Goal: Task Accomplishment & Management: Complete application form

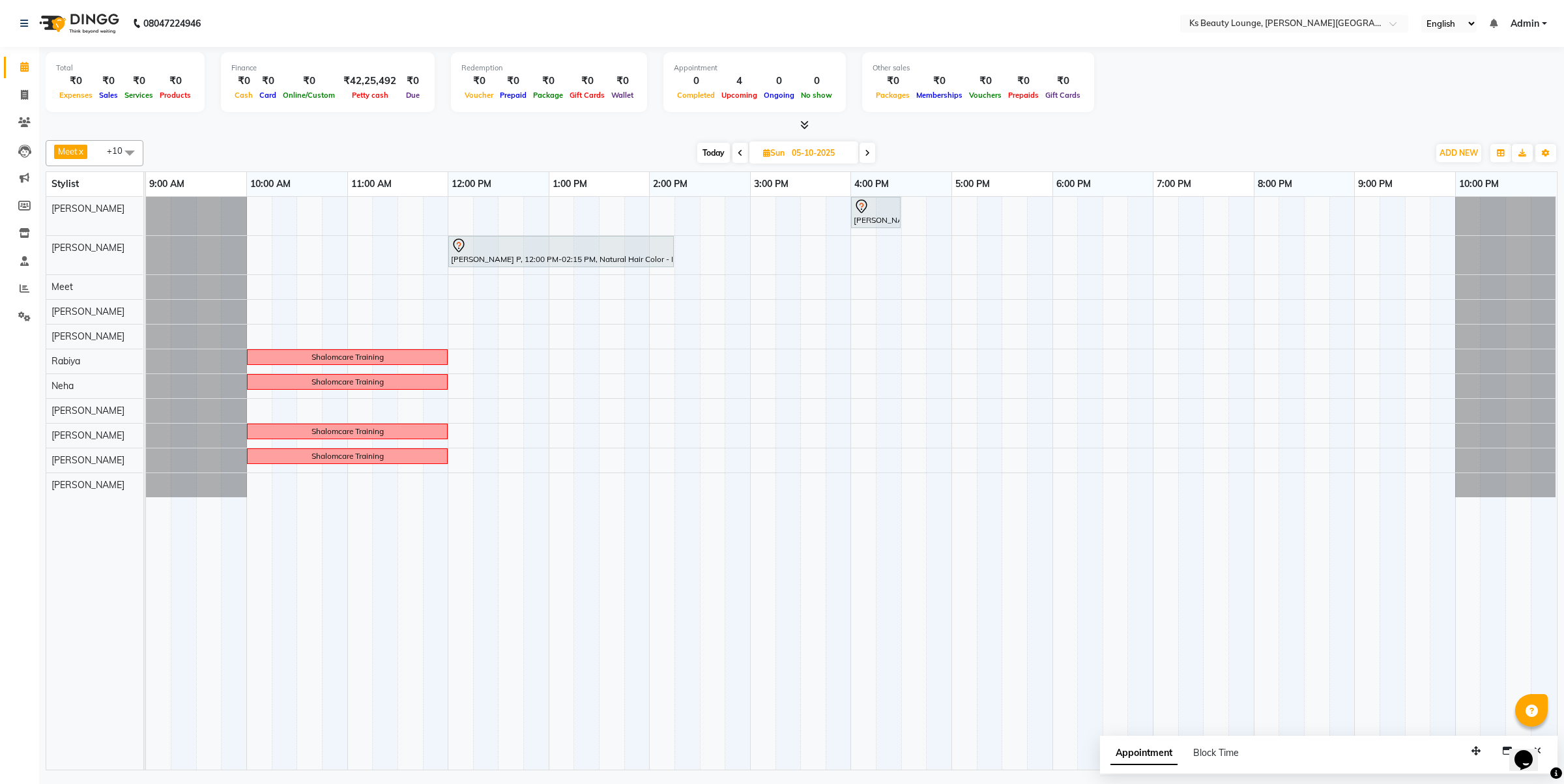
click at [705, 150] on span "Today" at bounding box center [713, 153] width 33 height 20
type input "04-10-2025"
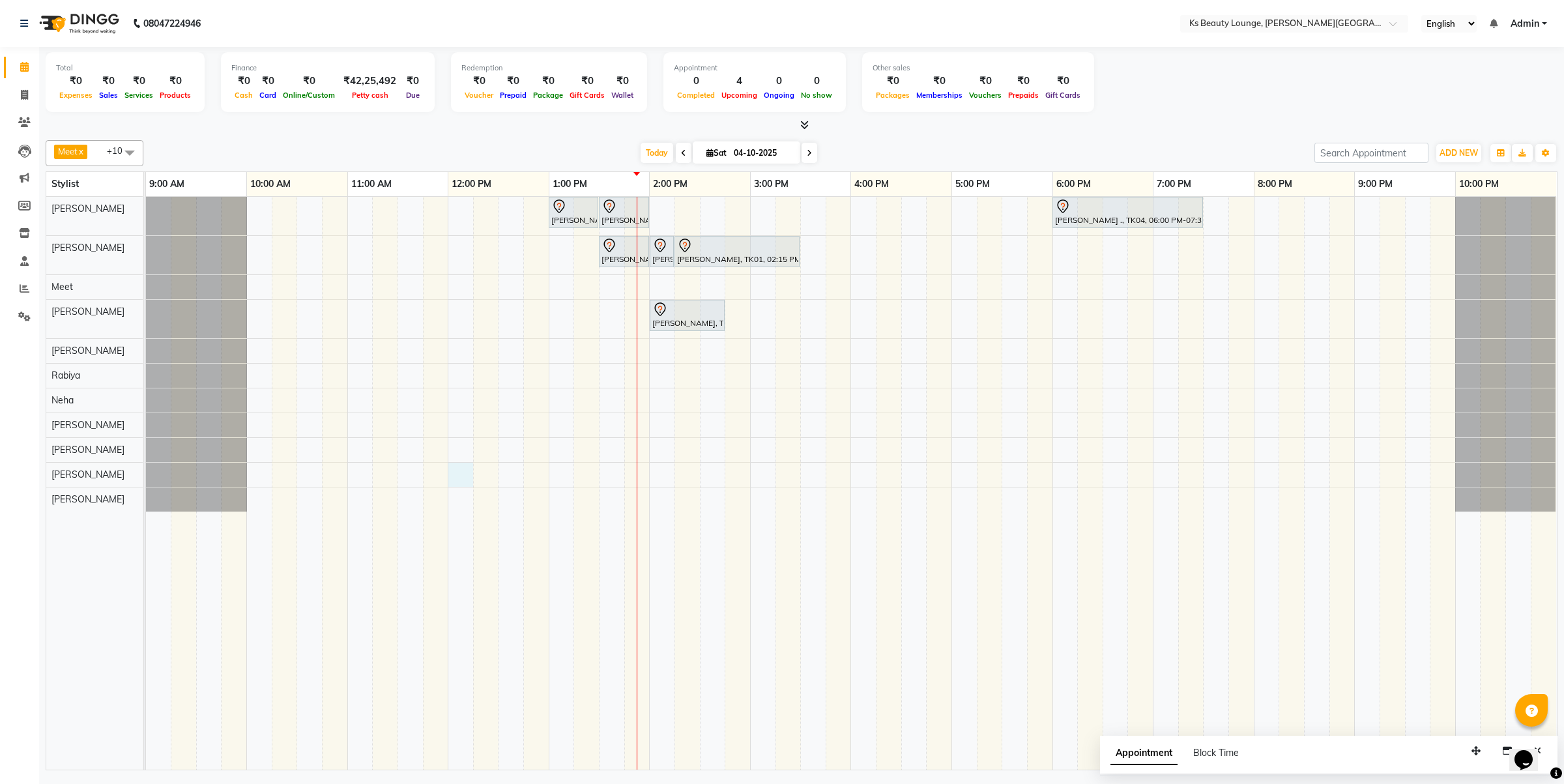
click at [451, 482] on div "[PERSON_NAME] [PERSON_NAME], TK03, 01:00 PM-01:30 PM, Haircut - Designer Stylis…" at bounding box center [851, 482] width 1411 height 573
click at [1100, 735] on div "Appointment Block Time" at bounding box center [1329, 755] width 458 height 41
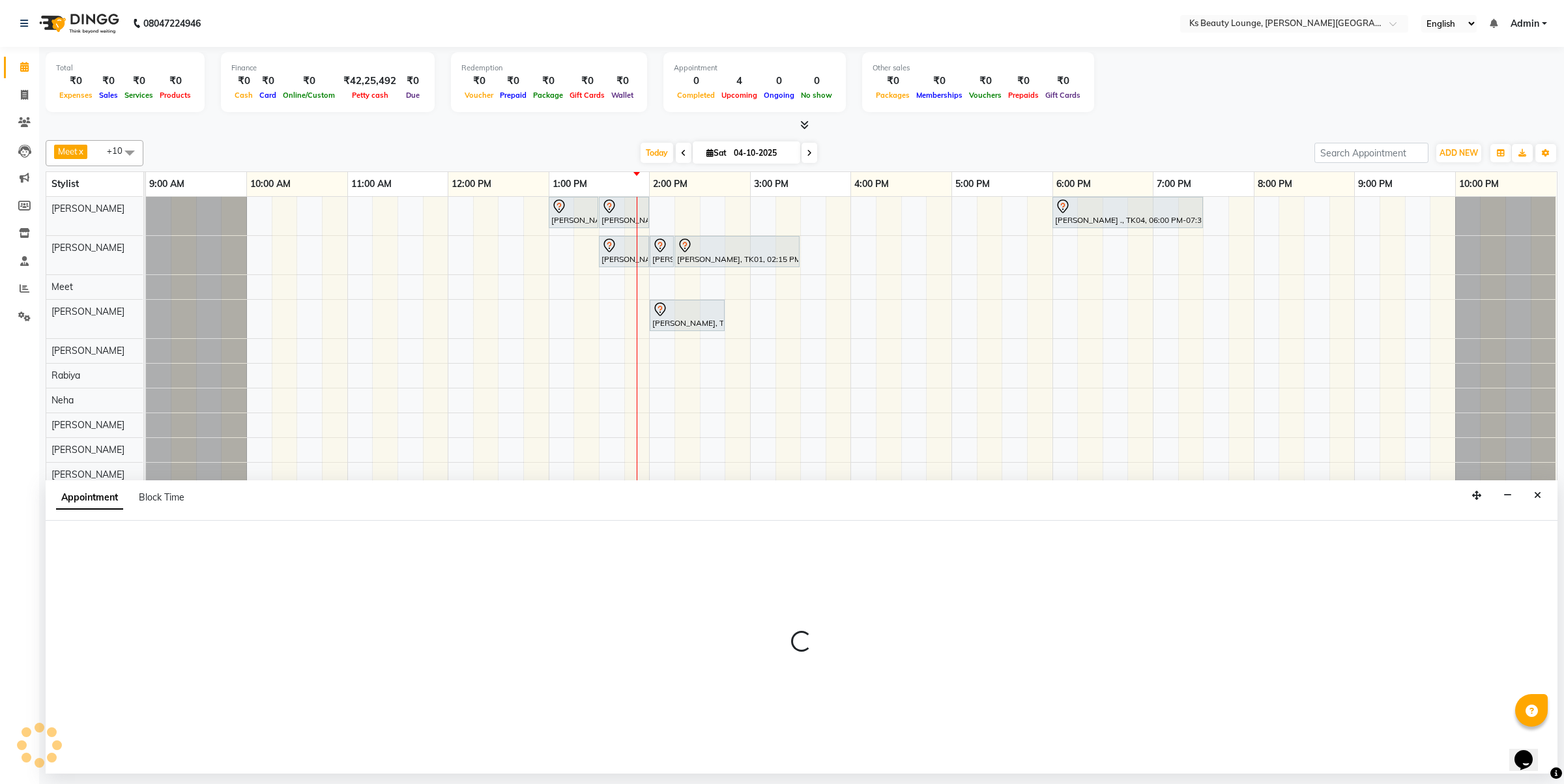
select select "93454"
select select "720"
select select "tentative"
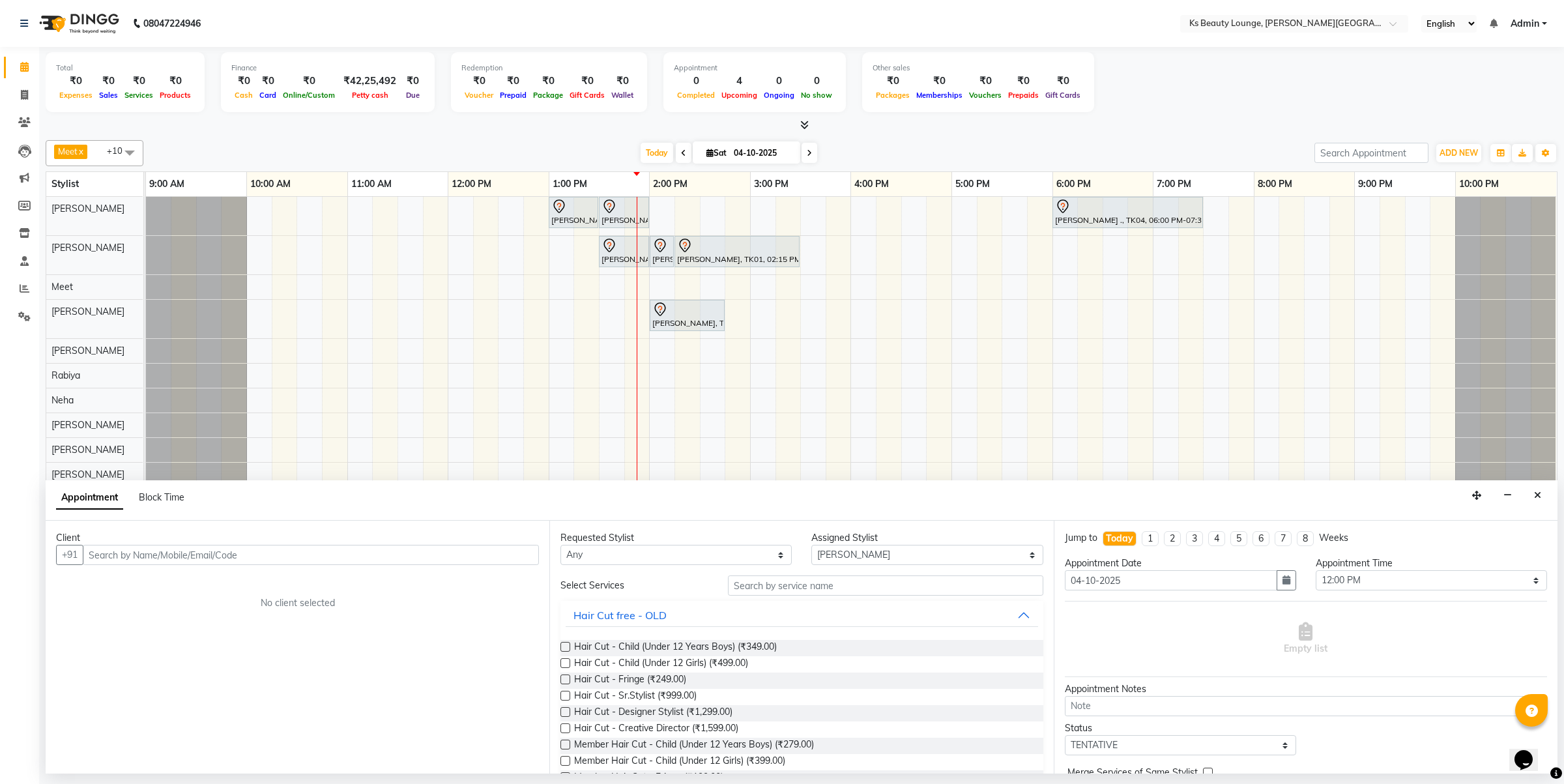
click at [268, 551] on input "text" at bounding box center [310, 555] width 456 height 20
type input "7738817669"
click at [499, 555] on span "Add Client" at bounding box center [512, 555] width 44 height 12
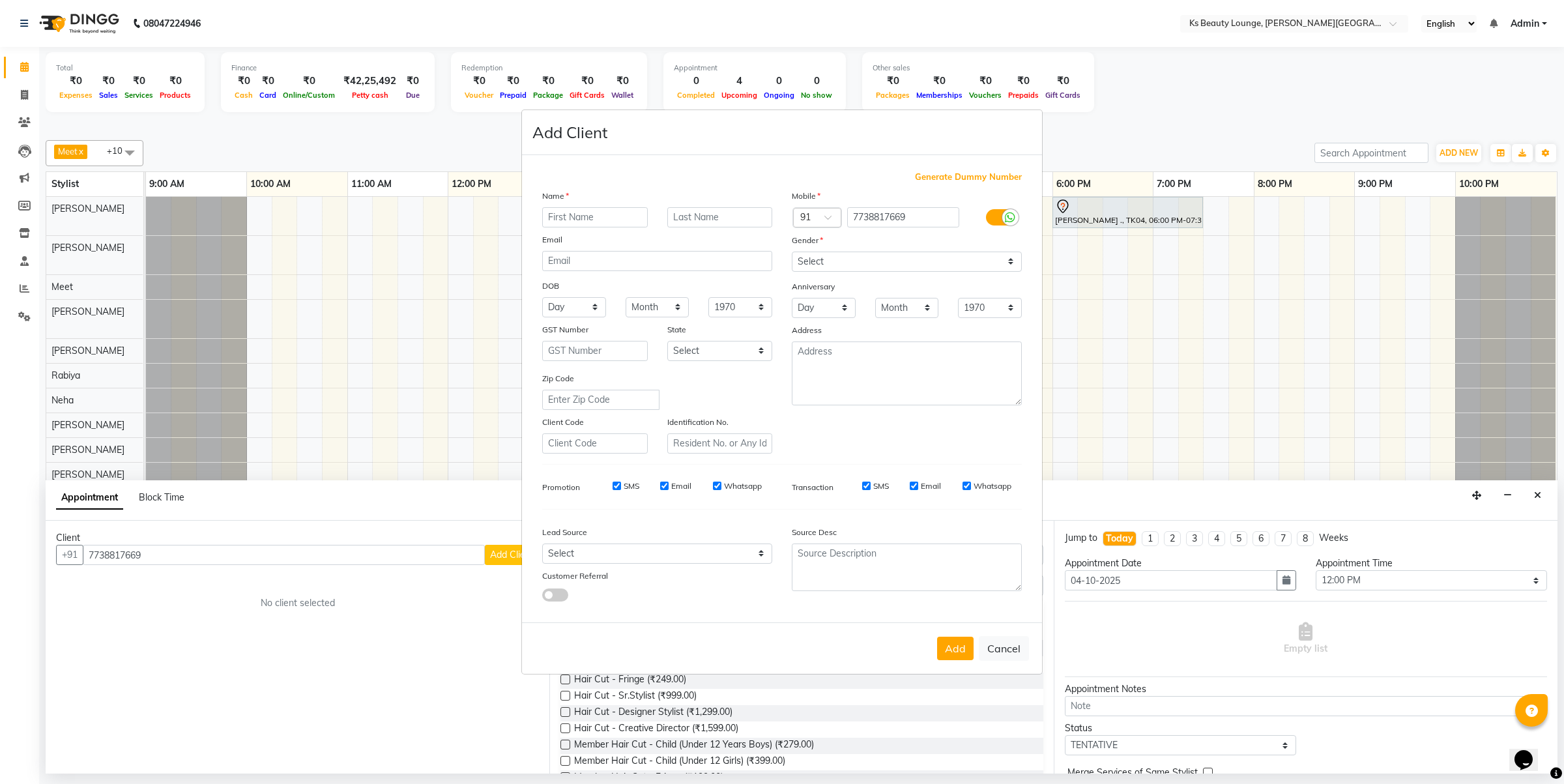
click at [564, 219] on input "text" at bounding box center [595, 217] width 105 height 20
type input "[PERSON_NAME]"
click at [824, 268] on select "Select [DEMOGRAPHIC_DATA] [DEMOGRAPHIC_DATA] Other Prefer Not To Say" at bounding box center [907, 261] width 230 height 20
select select "[DEMOGRAPHIC_DATA]"
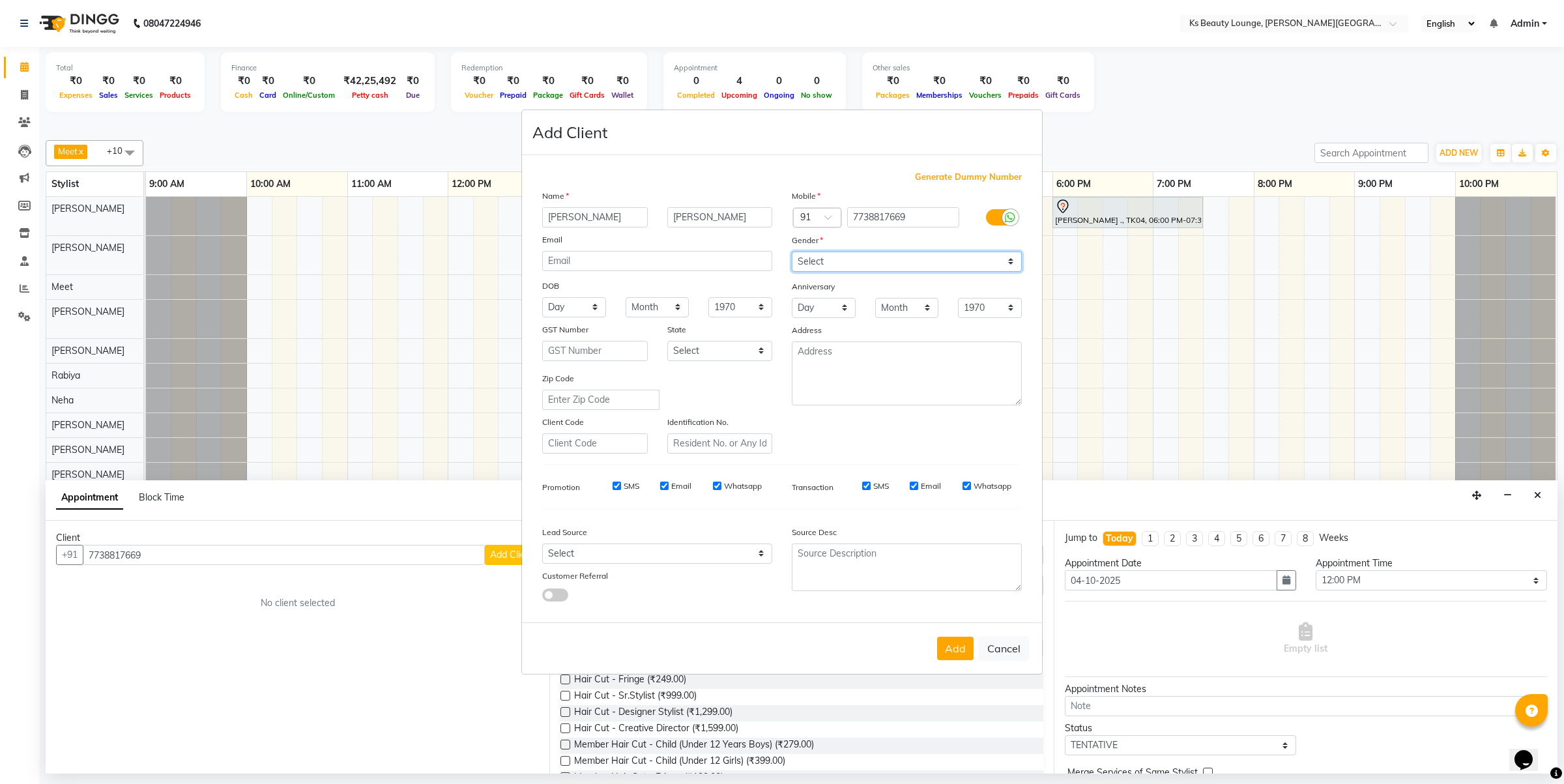
click at [791, 253] on select "Select [DEMOGRAPHIC_DATA] [DEMOGRAPHIC_DATA] Other Prefer Not To Say" at bounding box center [907, 261] width 230 height 20
click at [953, 638] on button "Add" at bounding box center [955, 648] width 37 height 24
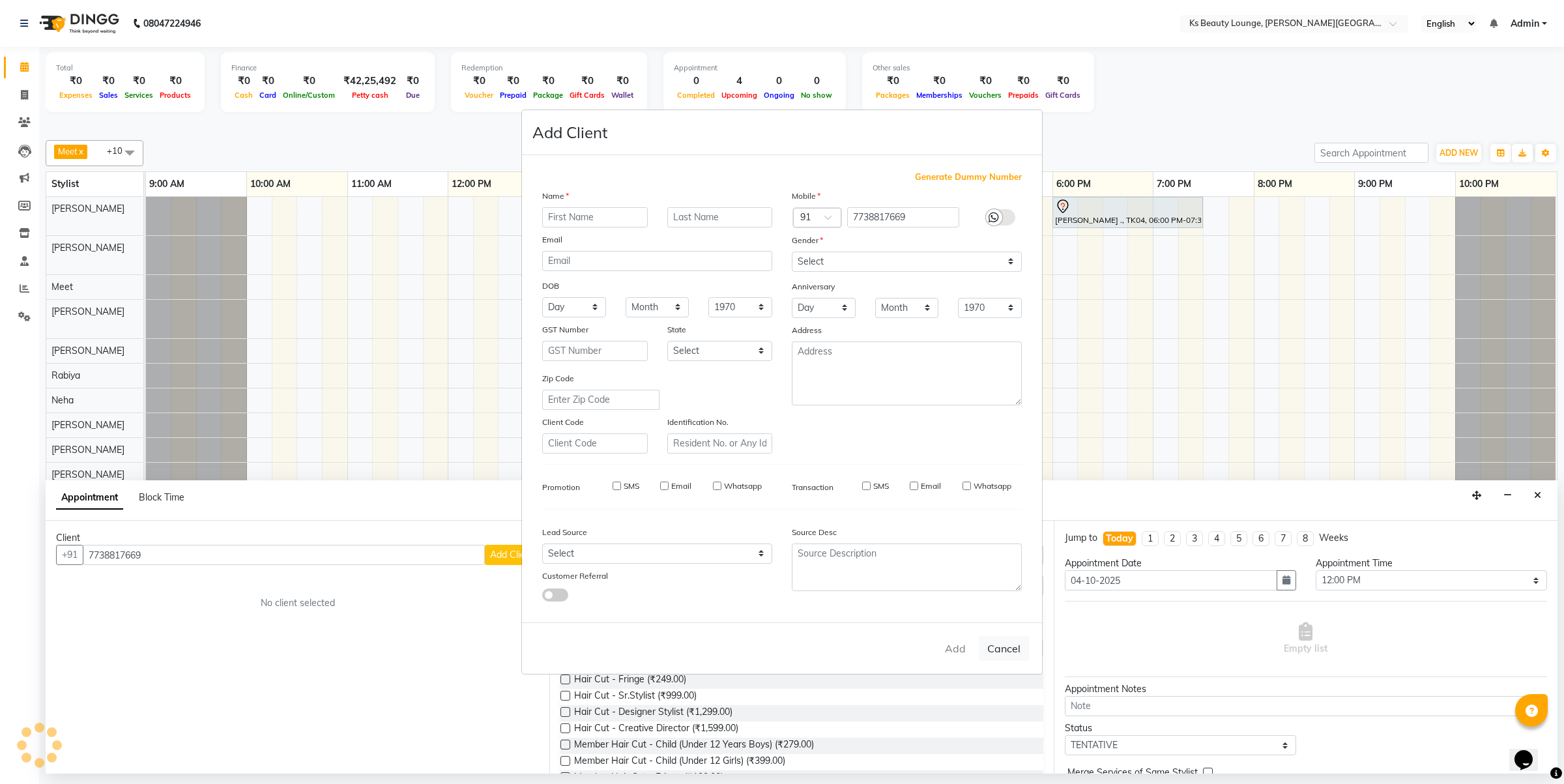
select select
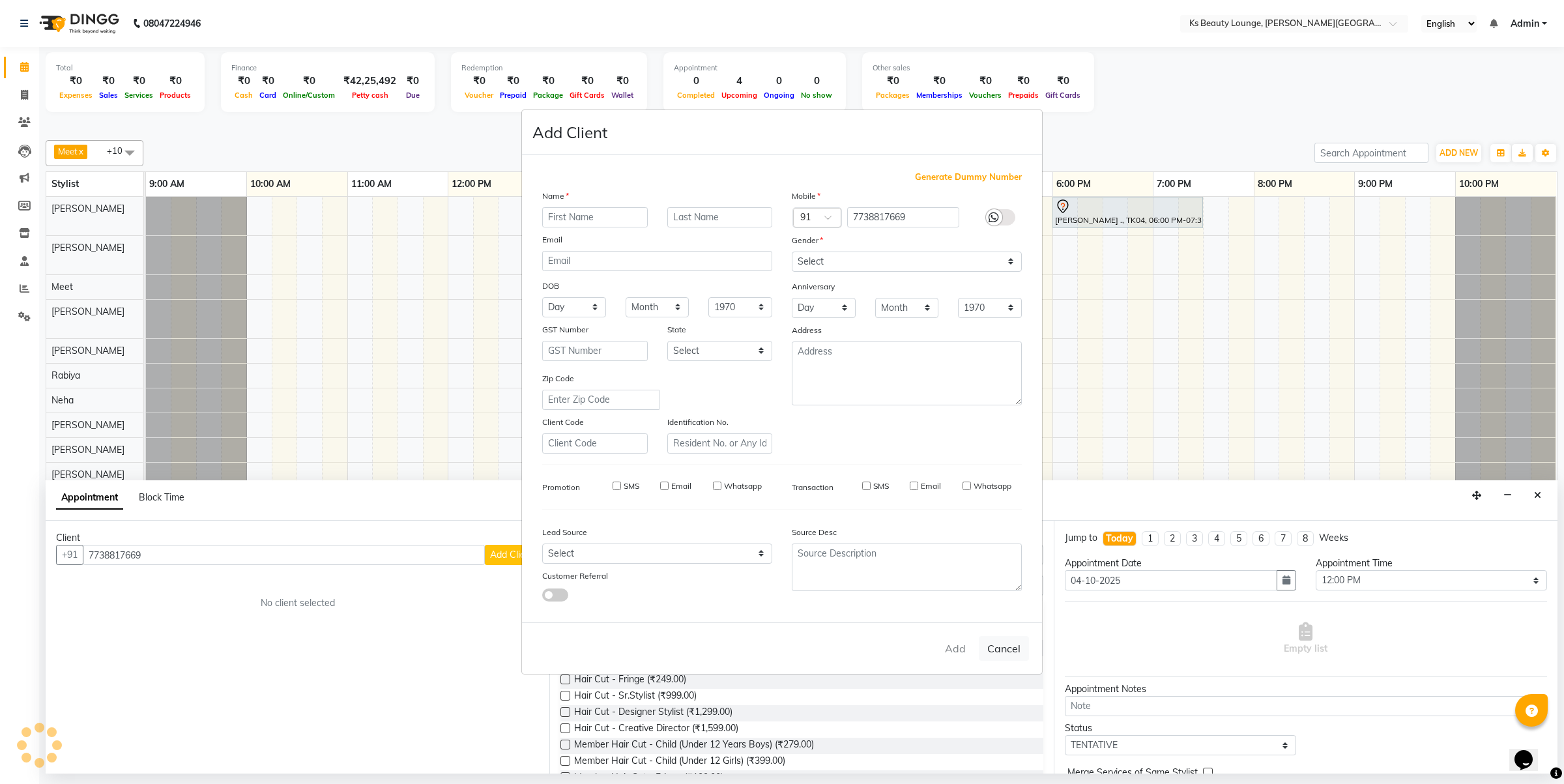
select select
checkbox input "false"
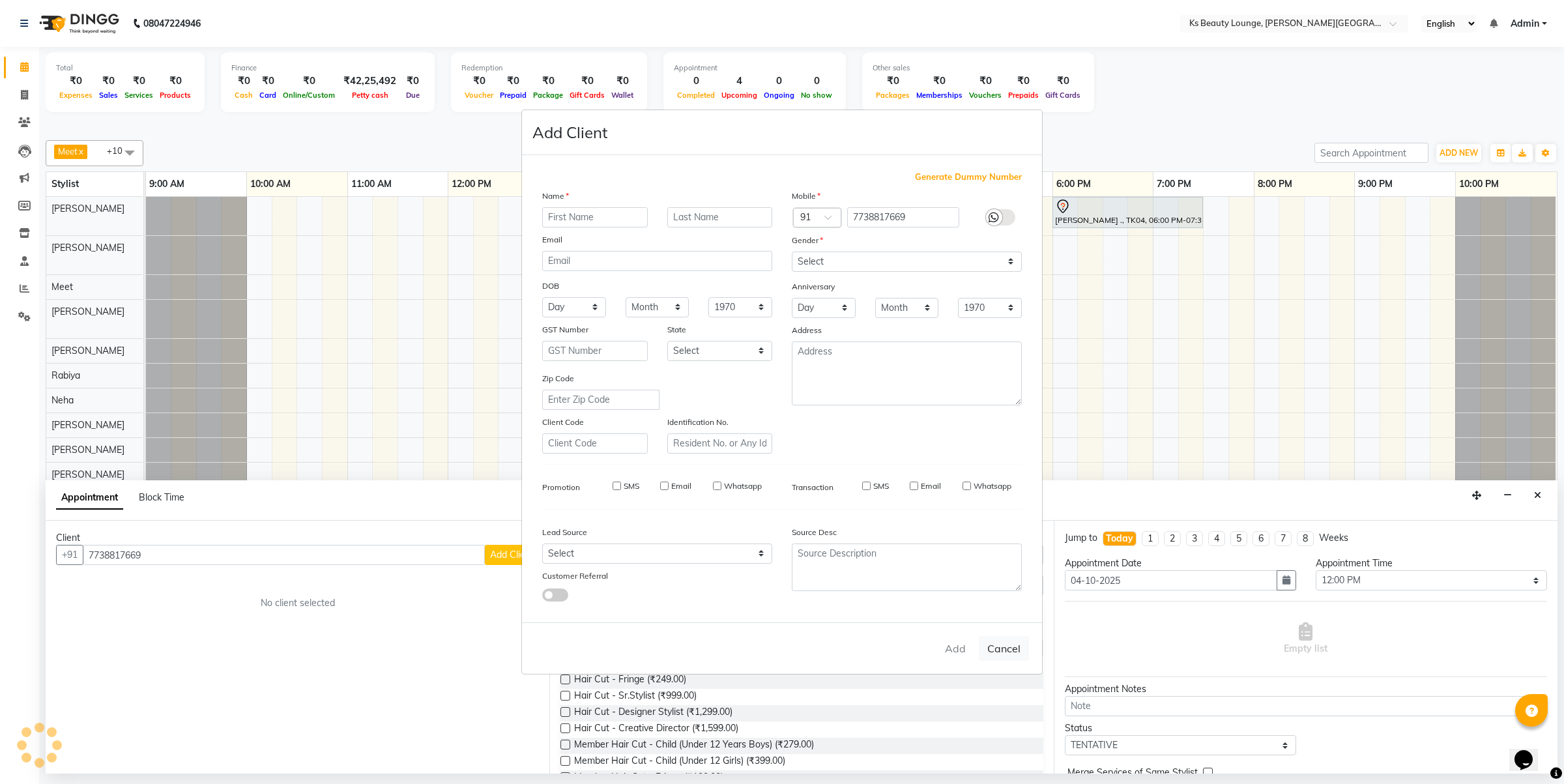
checkbox input "false"
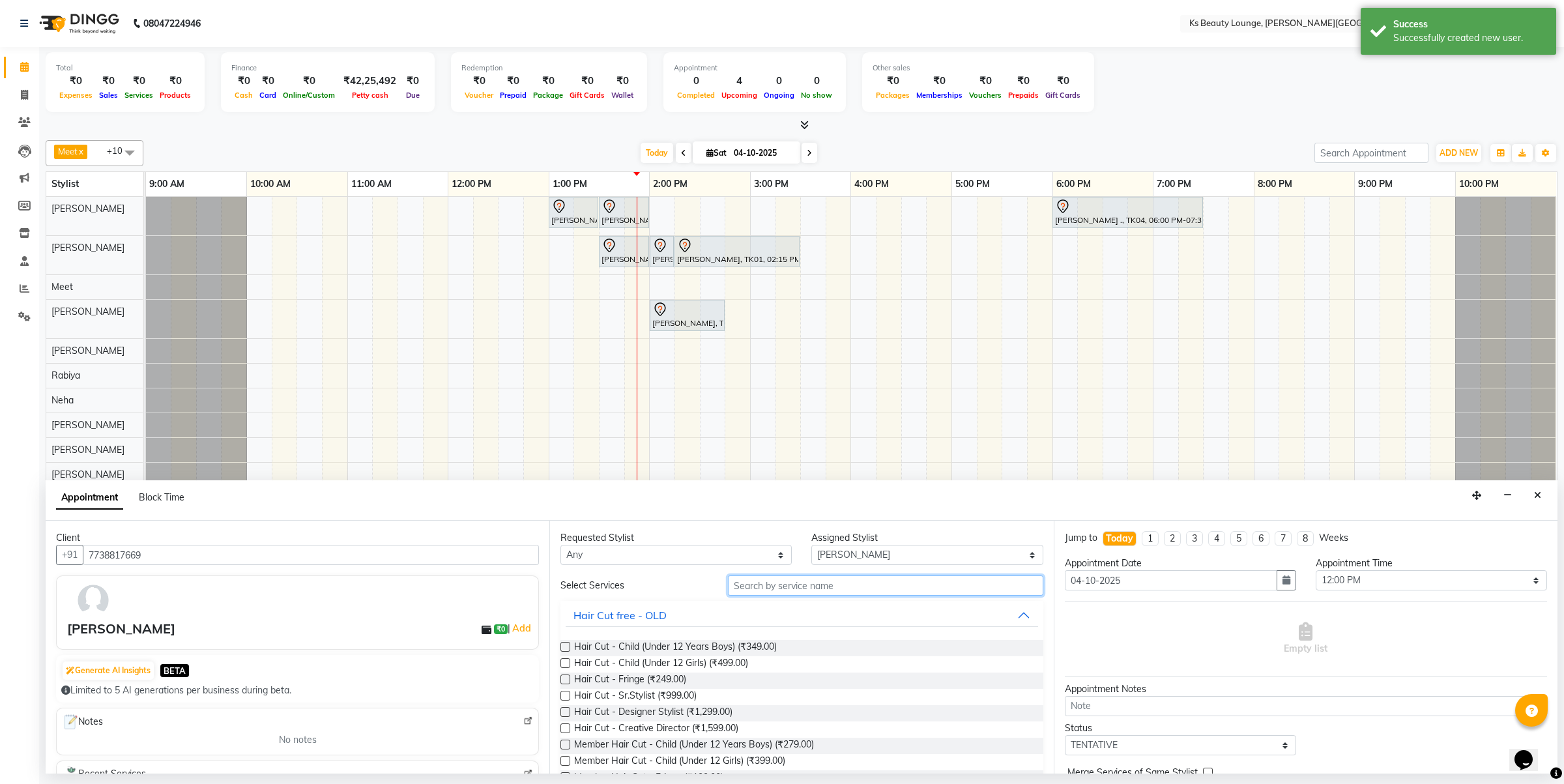
click at [795, 588] on input "text" at bounding box center [886, 586] width 316 height 20
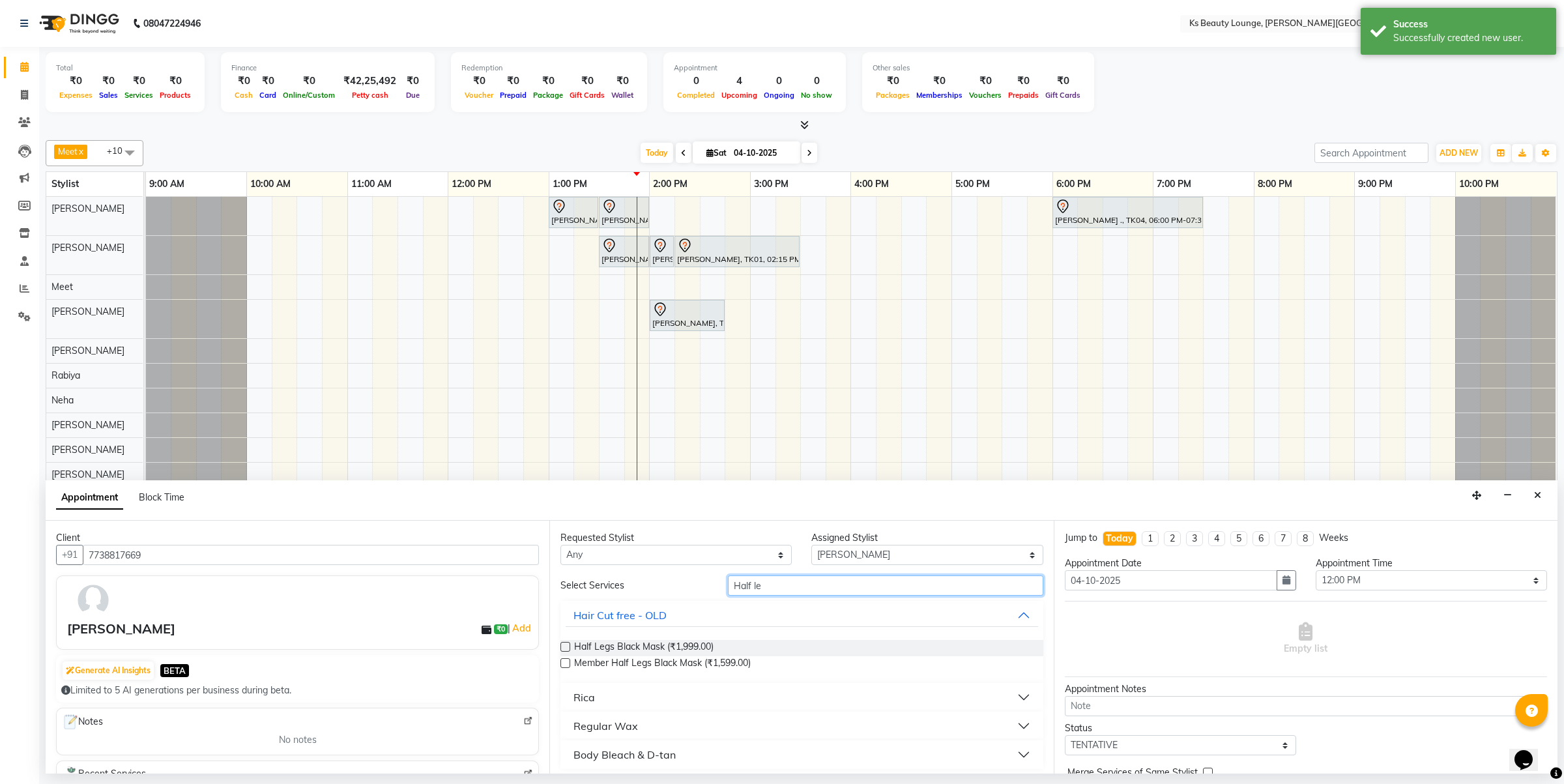
type input "Half le"
click at [719, 725] on button "Regular Wax" at bounding box center [801, 725] width 472 height 24
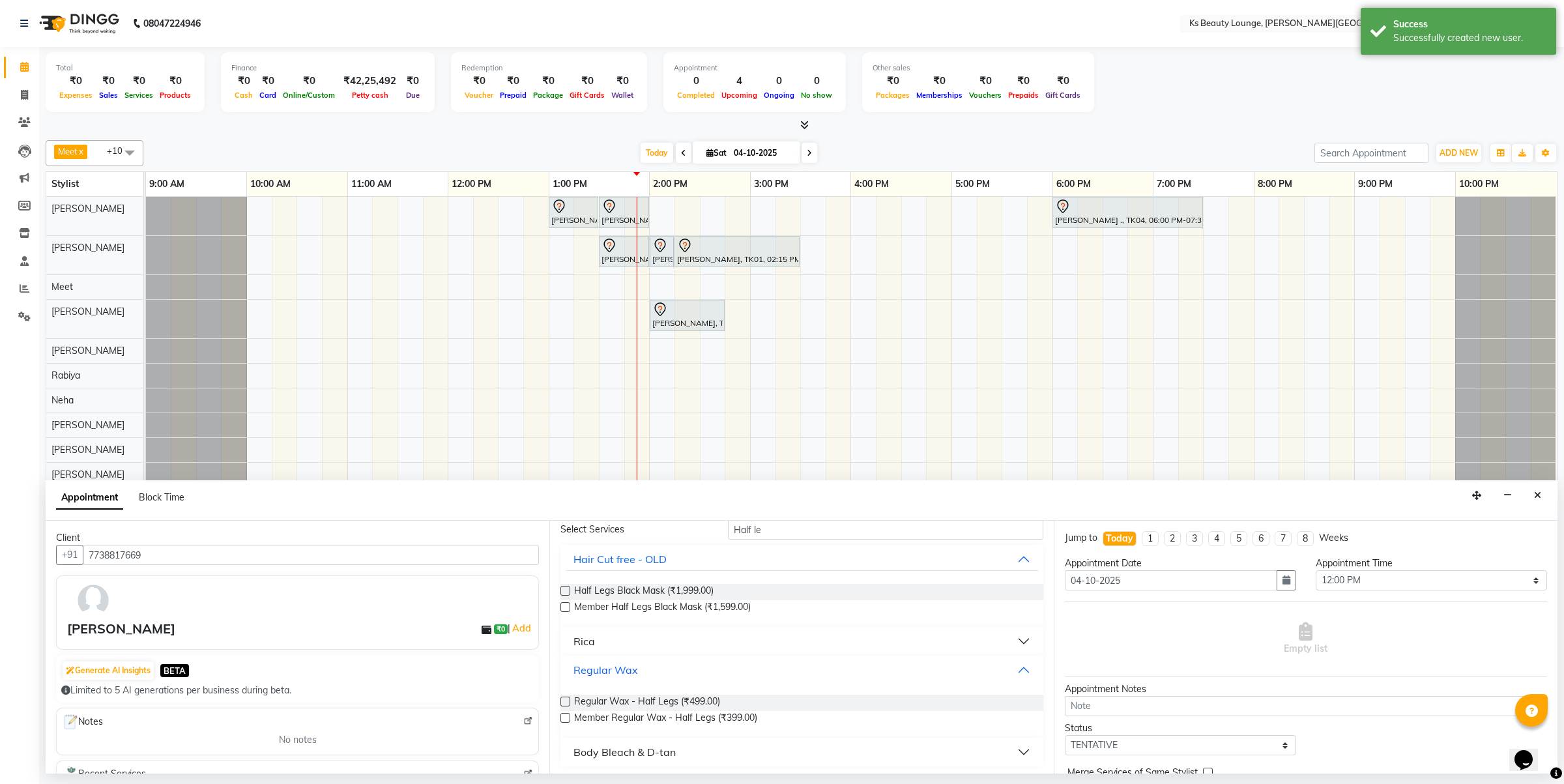
scroll to position [58, 0]
click at [561, 705] on label at bounding box center [565, 700] width 10 height 10
click at [561, 705] on input "checkbox" at bounding box center [564, 701] width 9 height 9
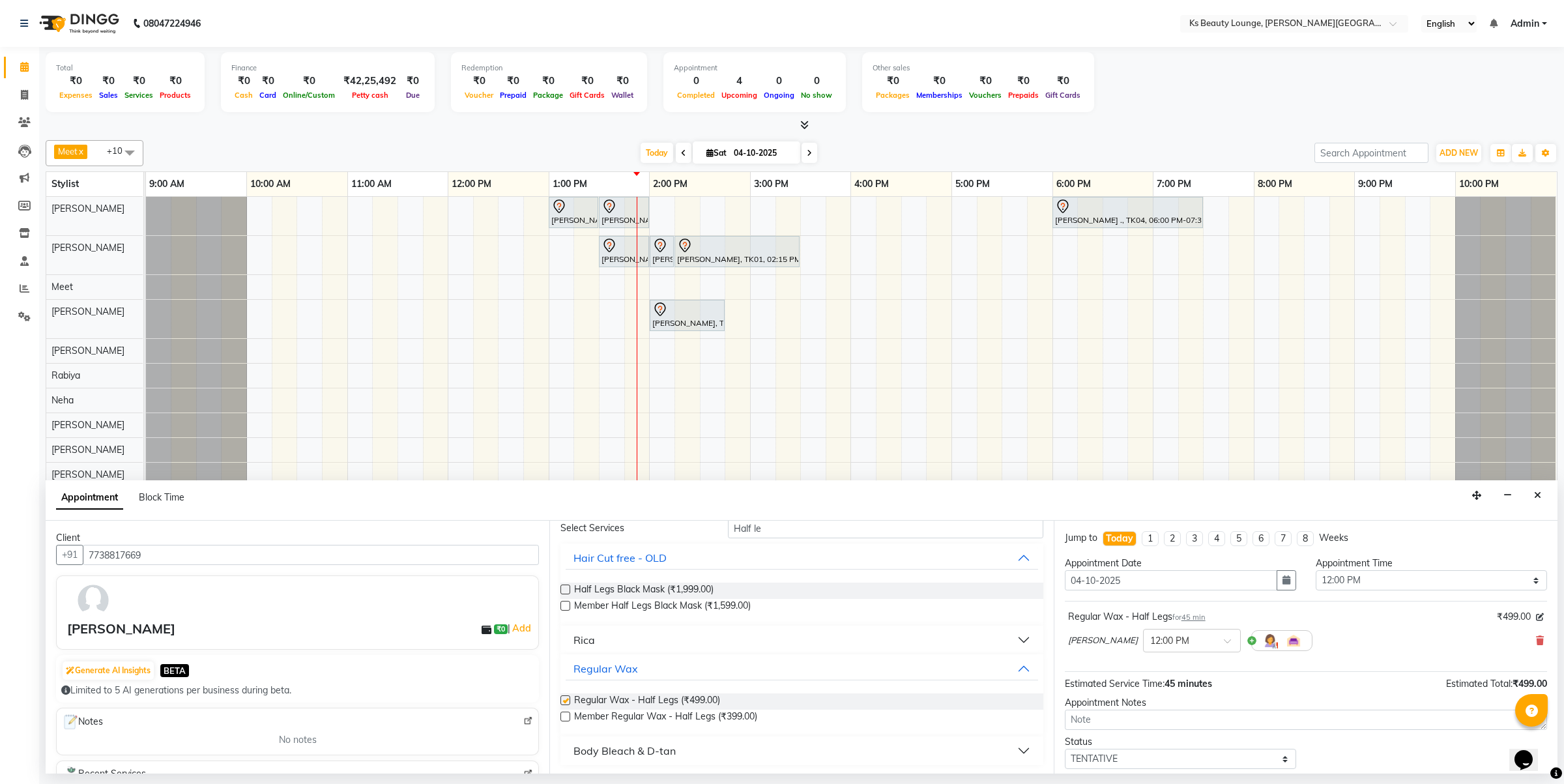
checkbox input "false"
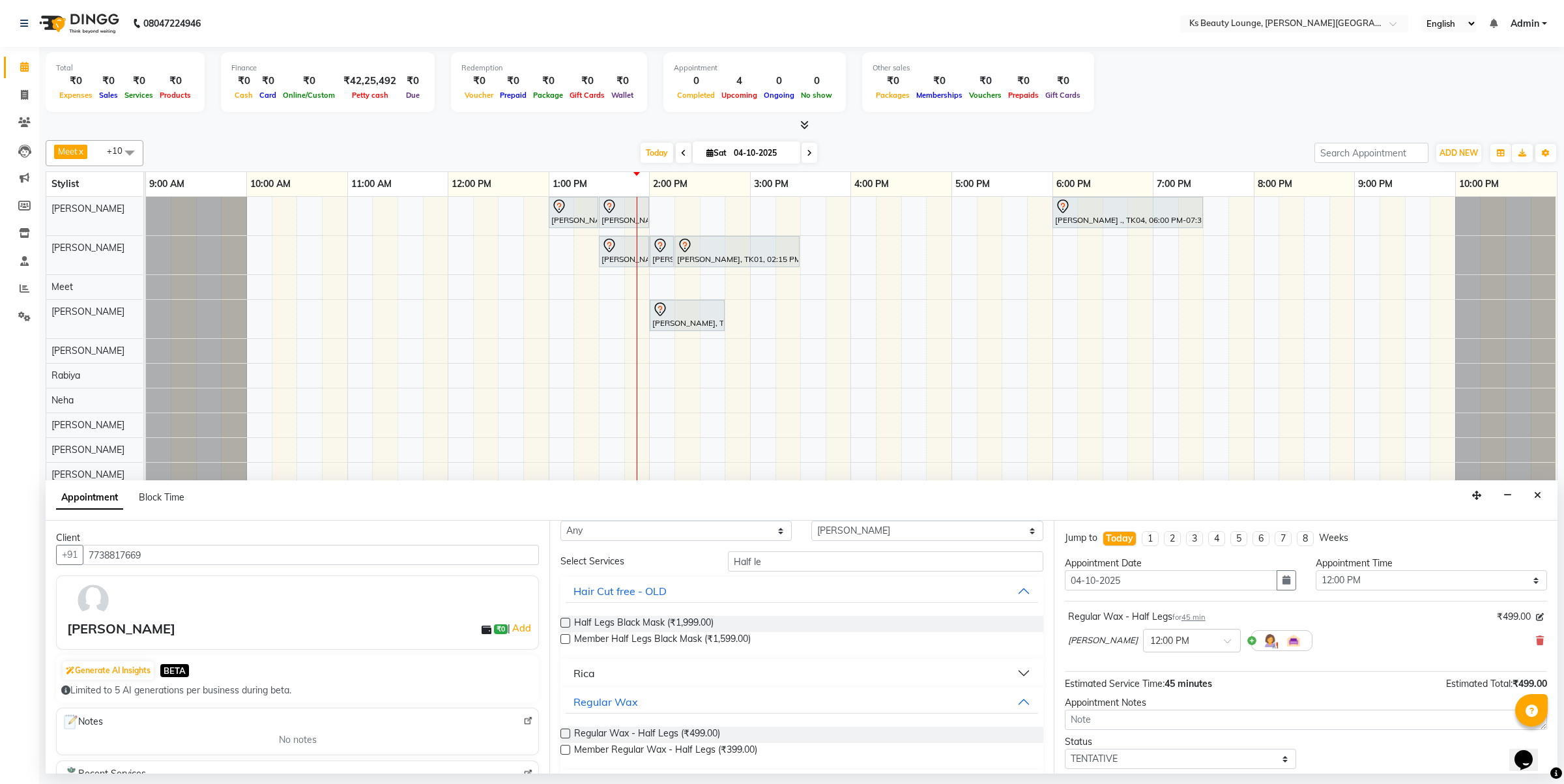
scroll to position [0, 0]
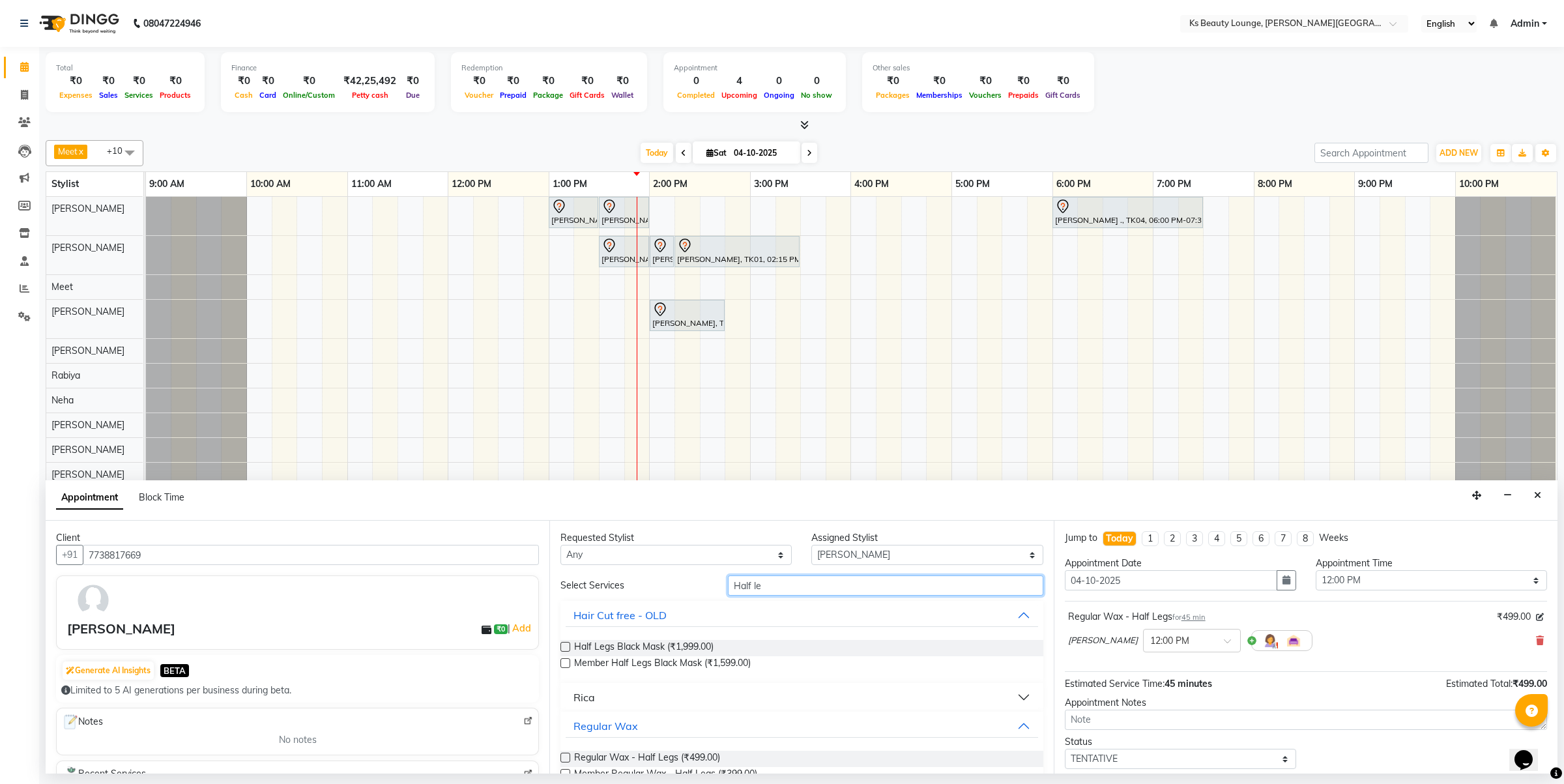
drag, startPoint x: 781, startPoint y: 585, endPoint x: 631, endPoint y: 603, distance: 151.1
click at [631, 603] on div "Select Services Half le Hair Cut free - OLD Half Legs Black Mask (₹1,999.00) Me…" at bounding box center [801, 699] width 483 height 247
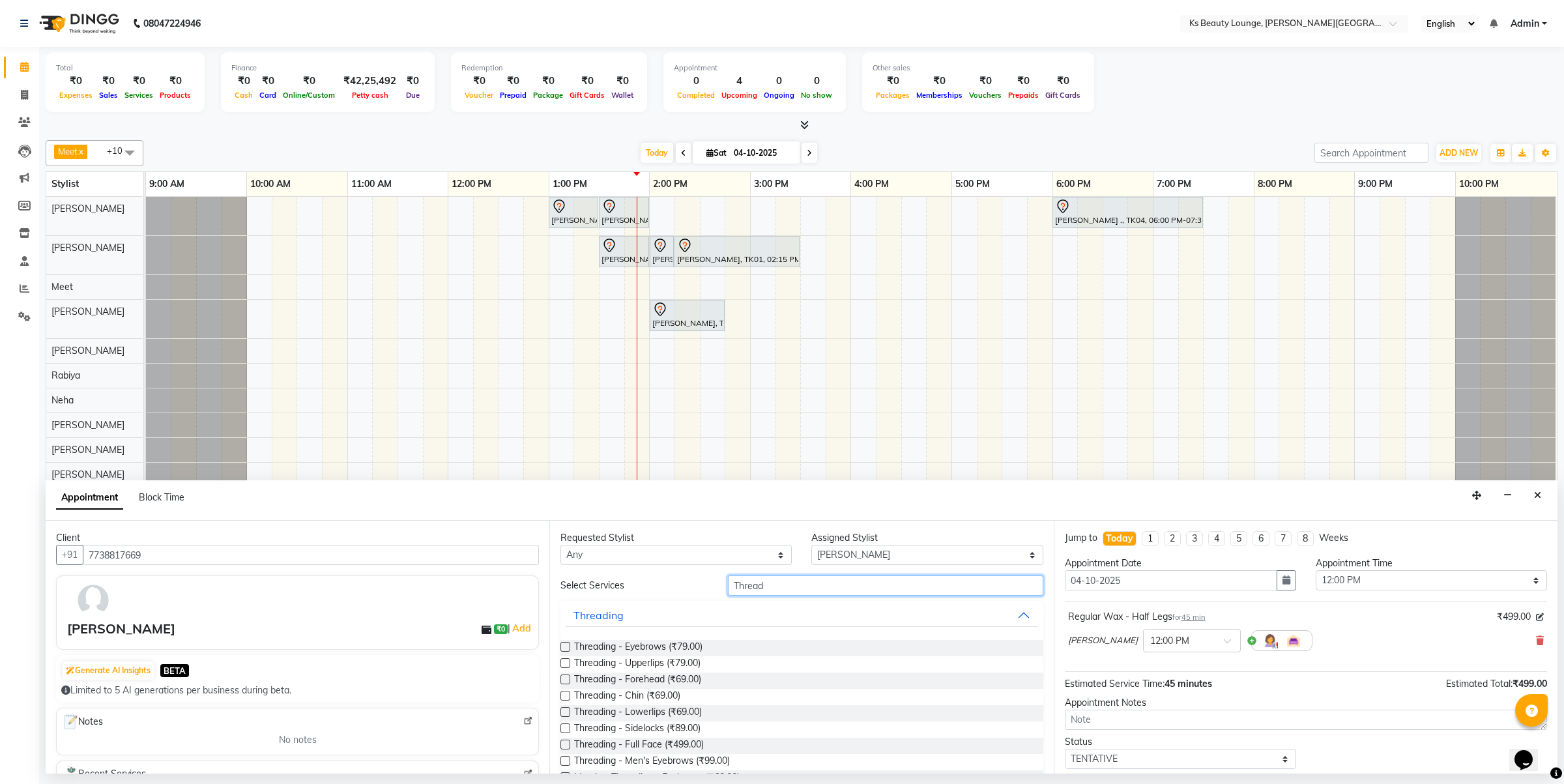
type input "Thread"
click at [562, 651] on label at bounding box center [565, 647] width 10 height 10
click at [562, 651] on input "checkbox" at bounding box center [564, 647] width 9 height 9
checkbox input "false"
click at [562, 666] on label at bounding box center [565, 663] width 10 height 10
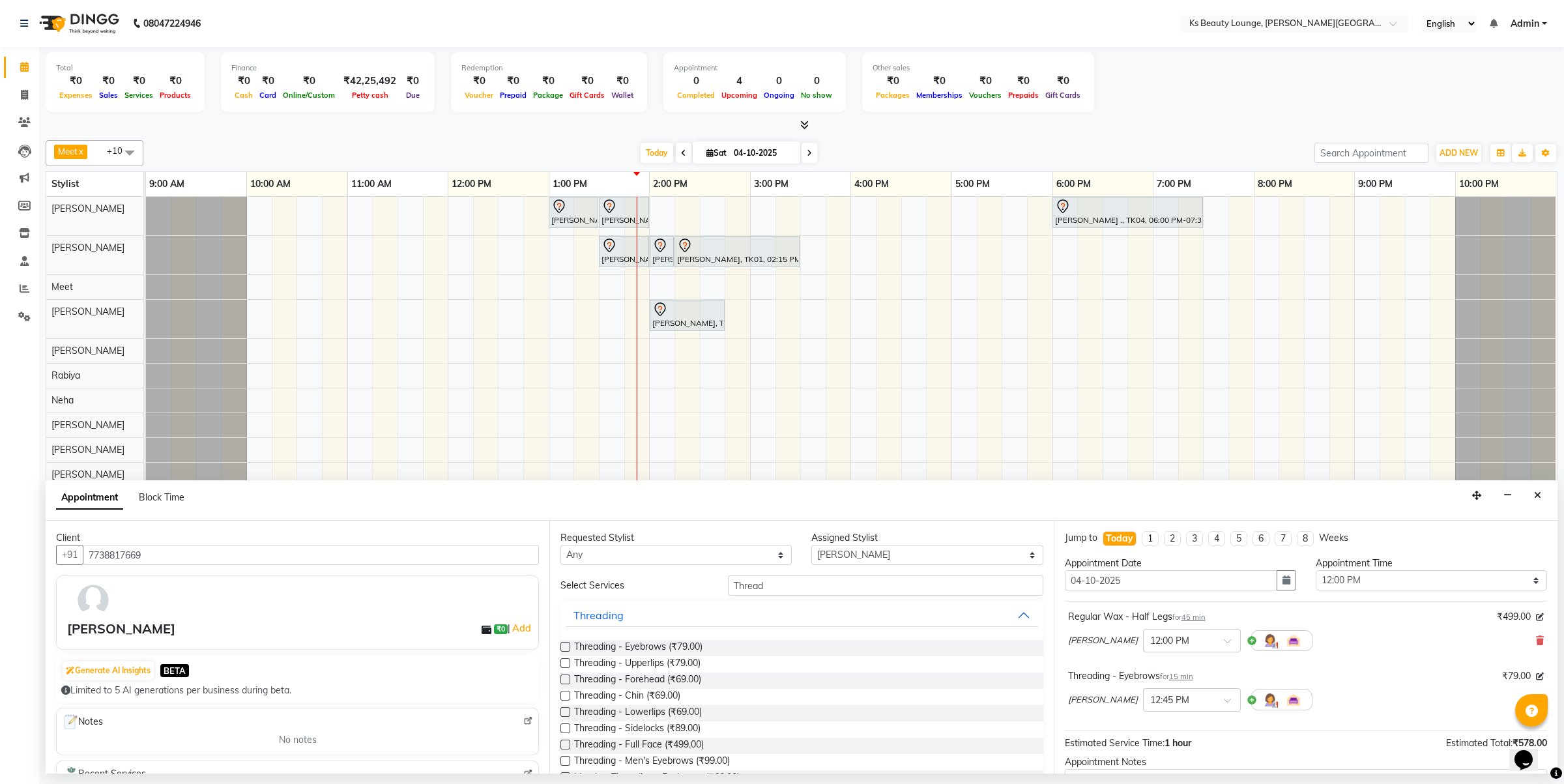
click at [562, 666] on input "checkbox" at bounding box center [564, 664] width 9 height 9
checkbox input "false"
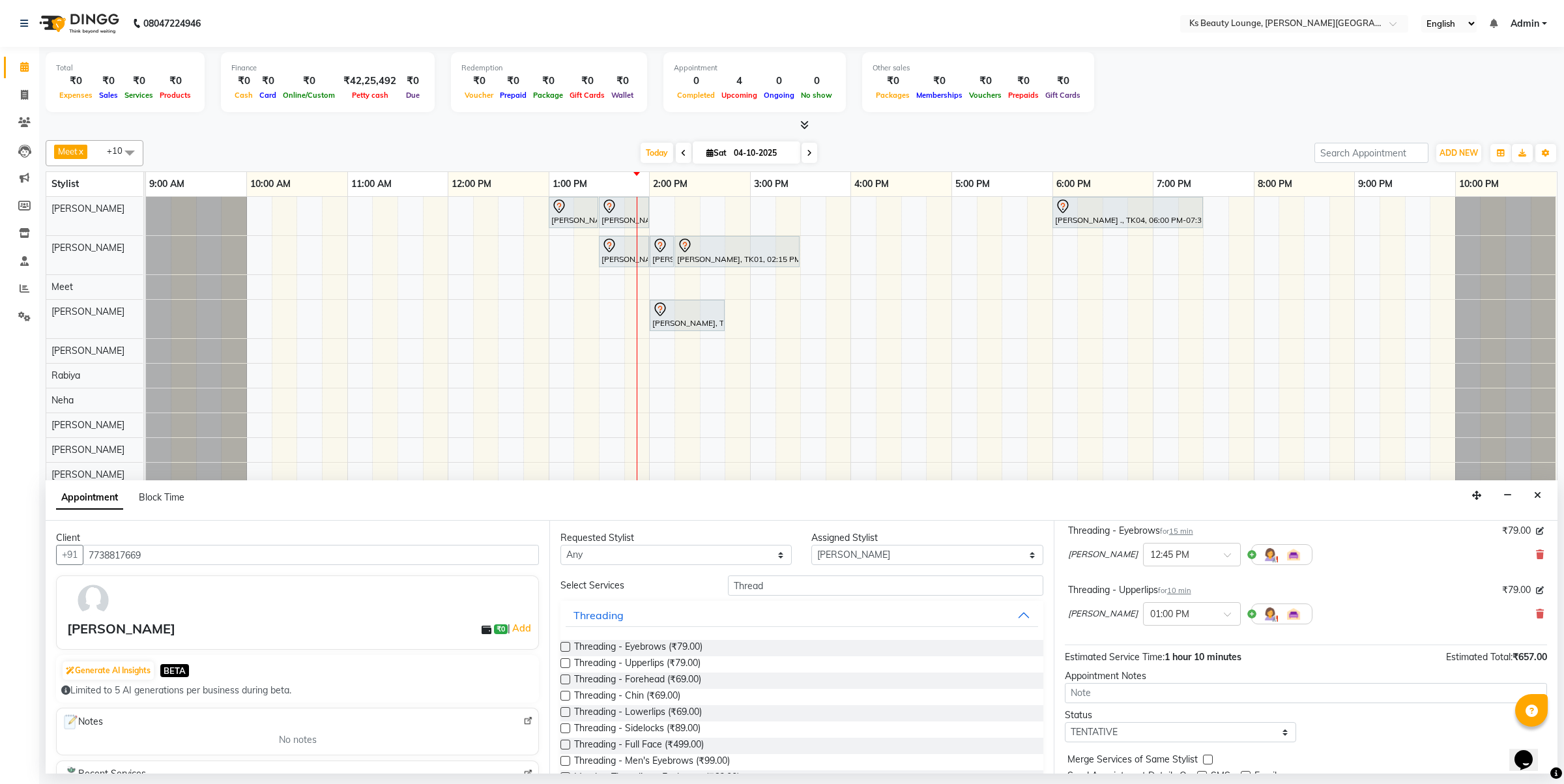
scroll to position [196, 0]
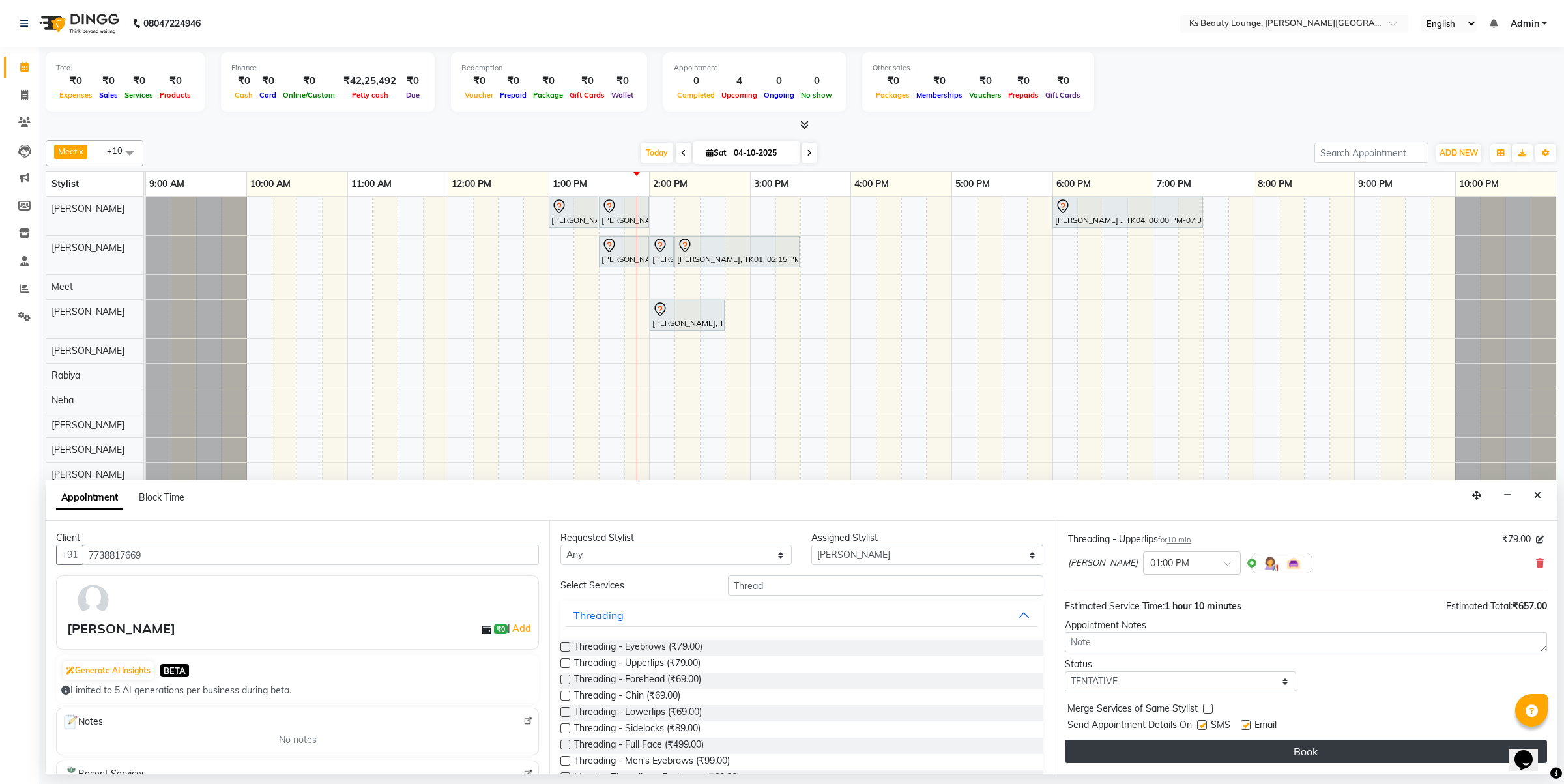
click at [1278, 754] on button "Book" at bounding box center [1306, 751] width 483 height 24
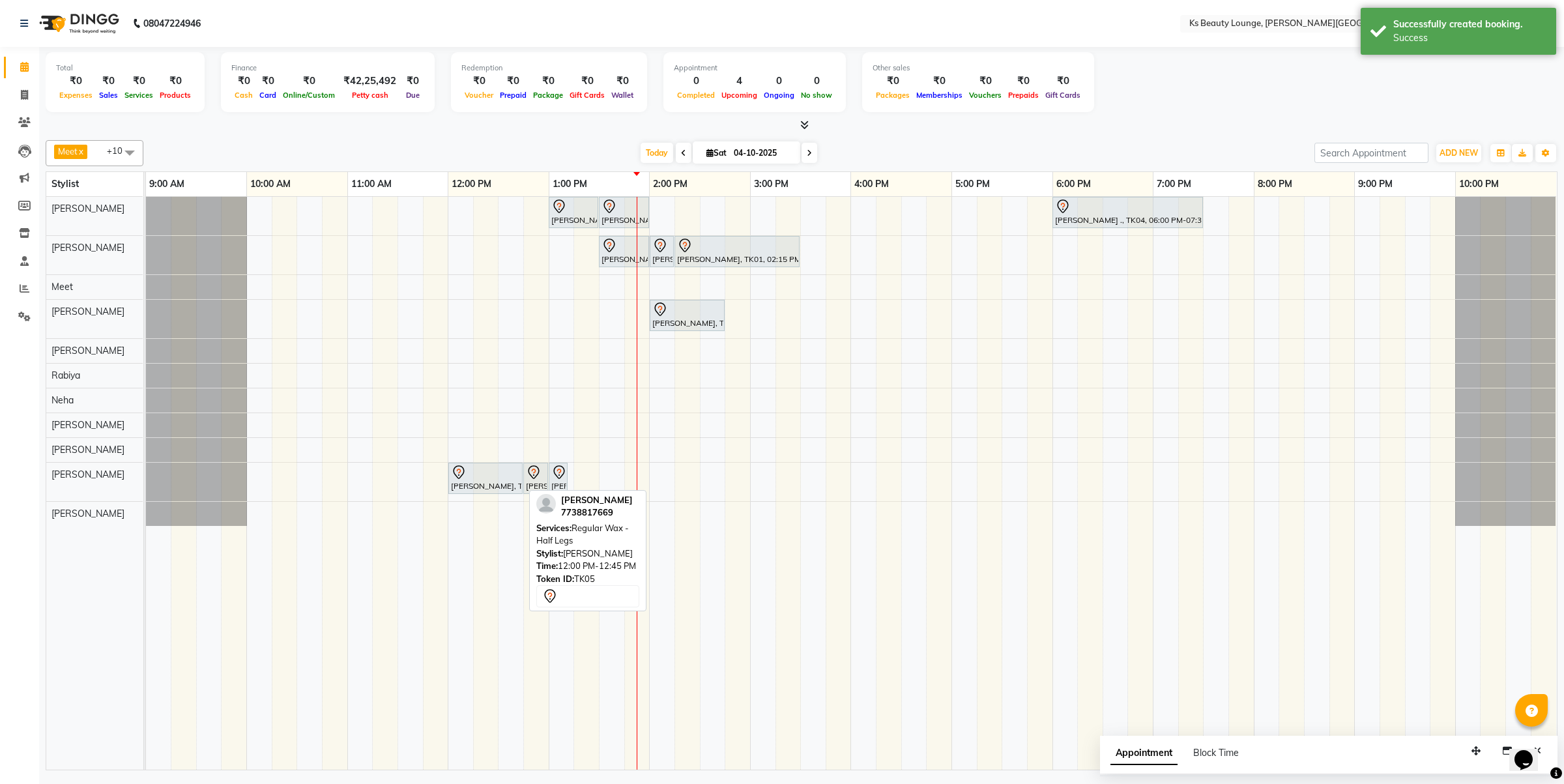
click at [491, 482] on div "[PERSON_NAME], TK05, 12:00 PM-12:45 PM, Regular Wax - Half Legs" at bounding box center [486, 478] width 71 height 28
select select "7"
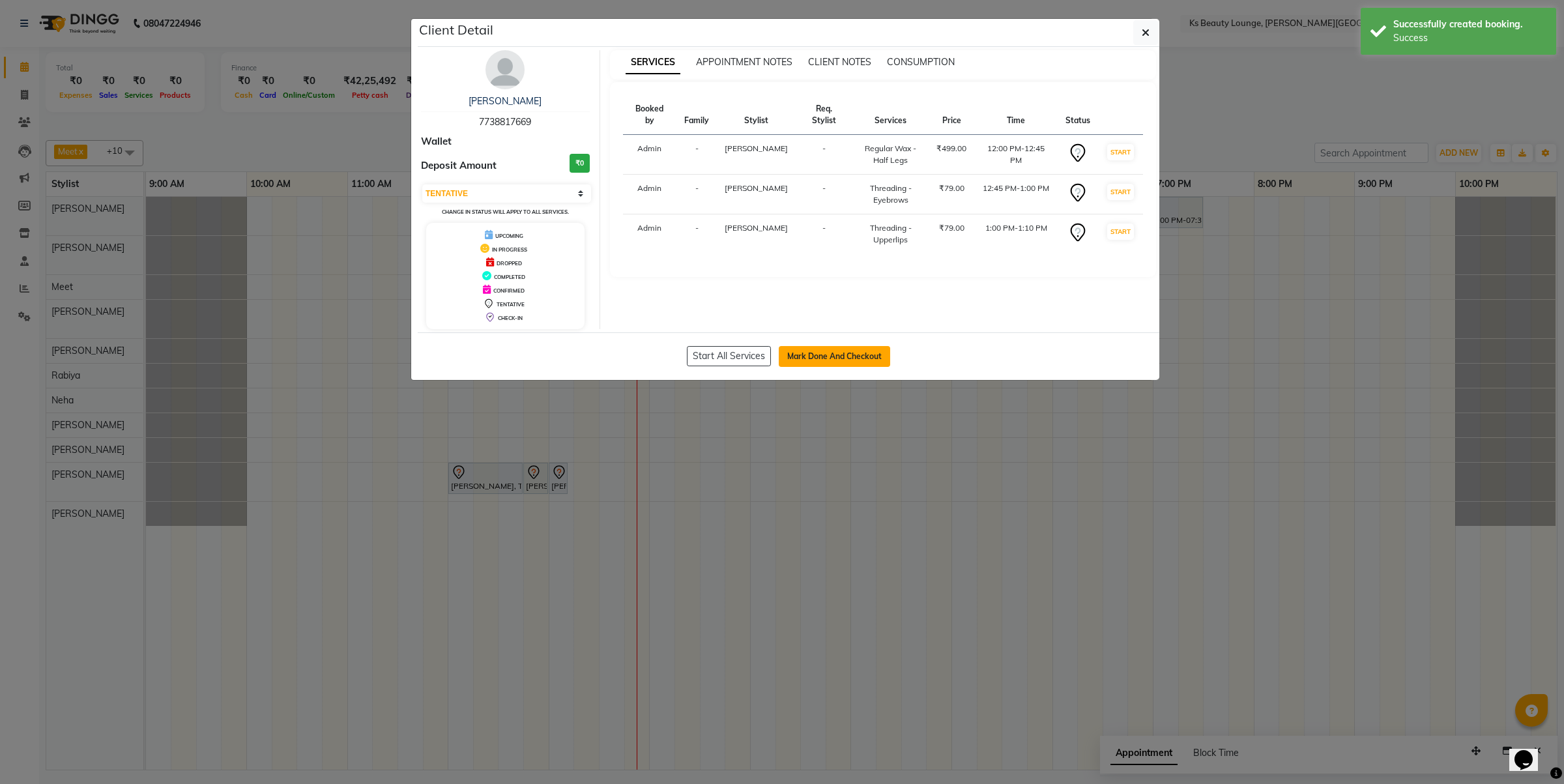
click at [812, 367] on button "Mark Done And Checkout" at bounding box center [834, 356] width 111 height 21
select select "4411"
select select "service"
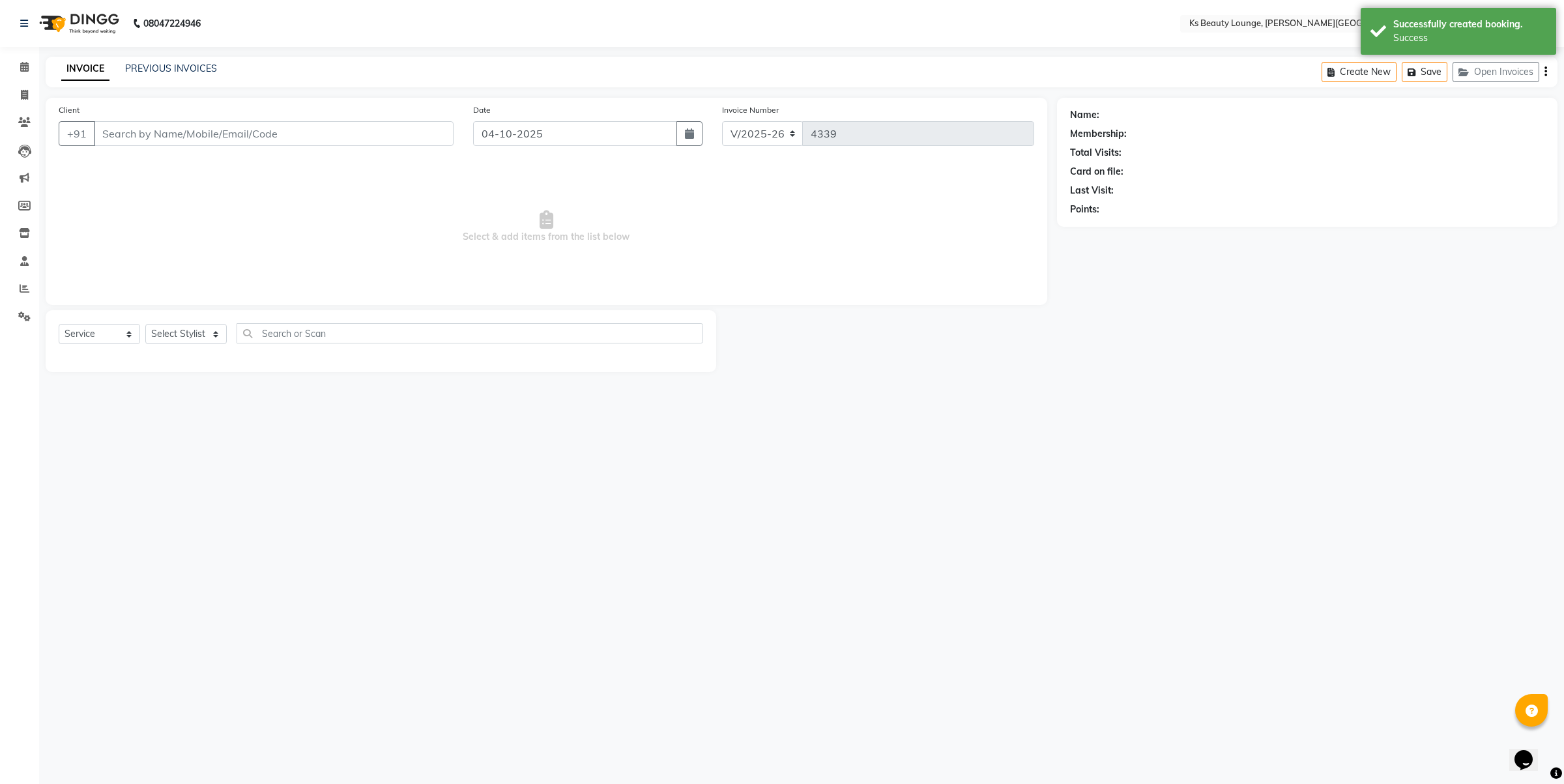
type input "7738817669"
select select "93454"
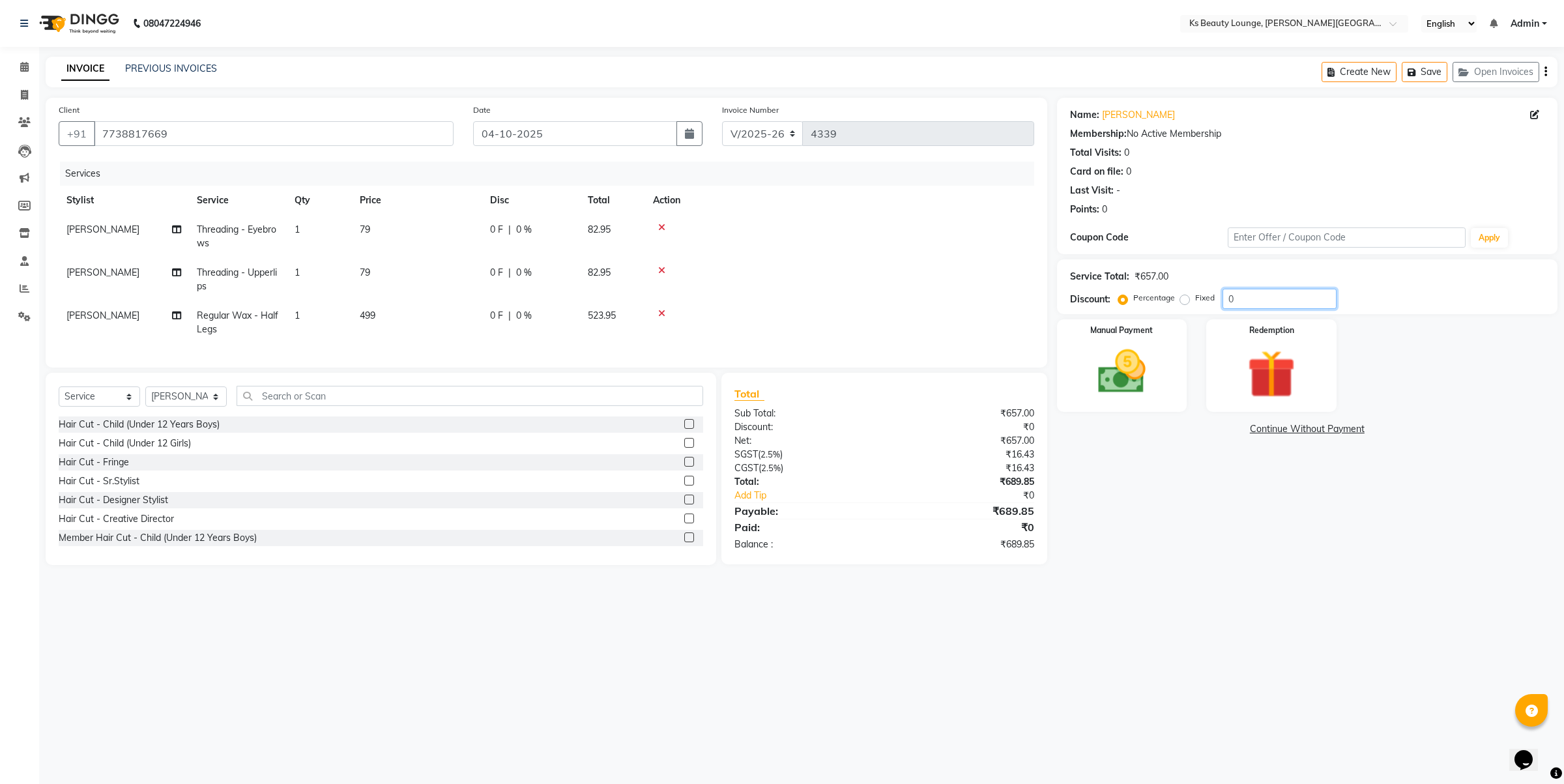
drag, startPoint x: 1254, startPoint y: 291, endPoint x: 1190, endPoint y: 306, distance: 65.7
click at [1190, 306] on div "Percentage Fixed 0" at bounding box center [1228, 299] width 215 height 20
type input "20"
click at [1115, 353] on img at bounding box center [1121, 372] width 80 height 58
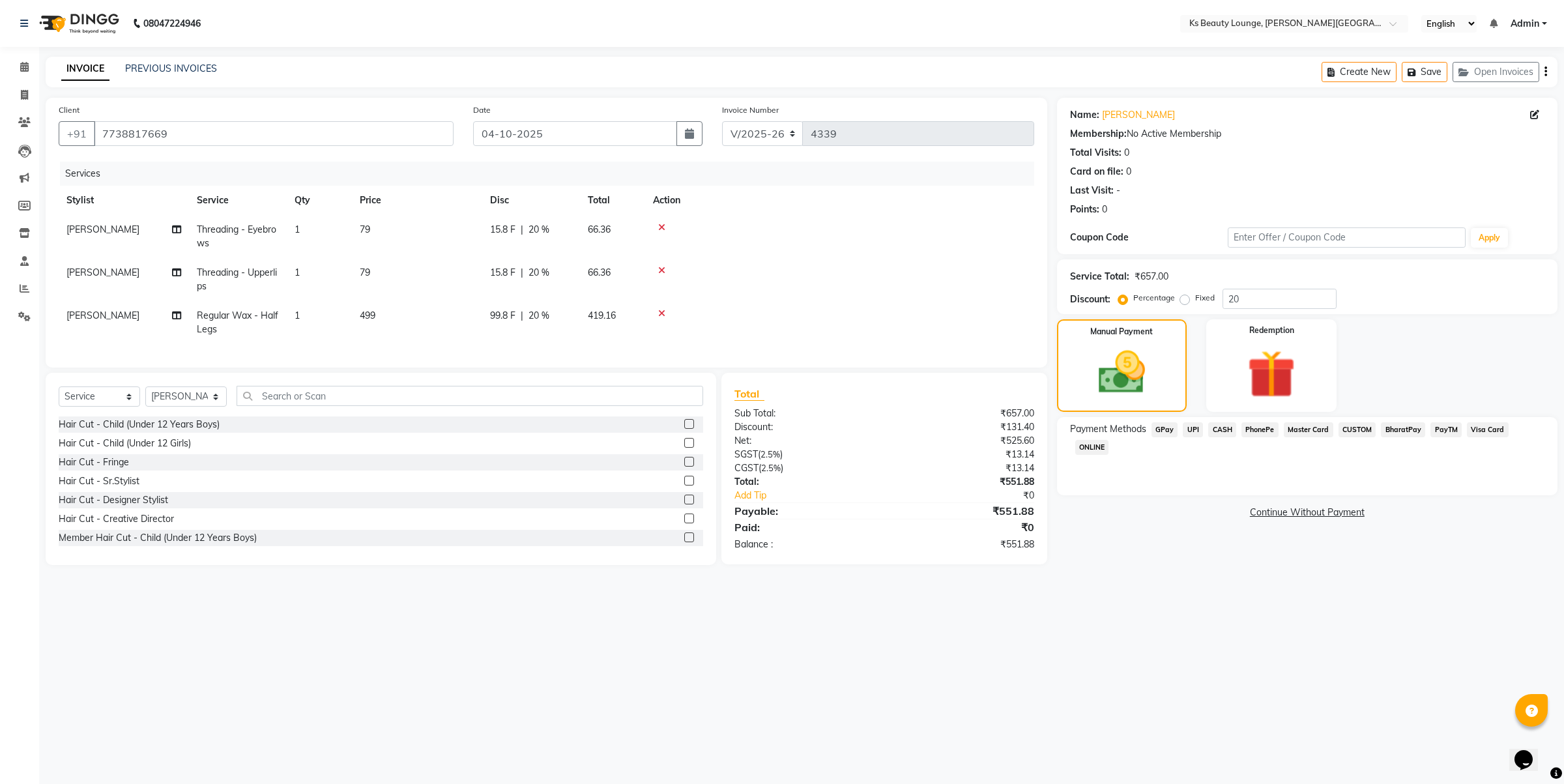
click at [1200, 427] on span "UPI" at bounding box center [1193, 429] width 20 height 15
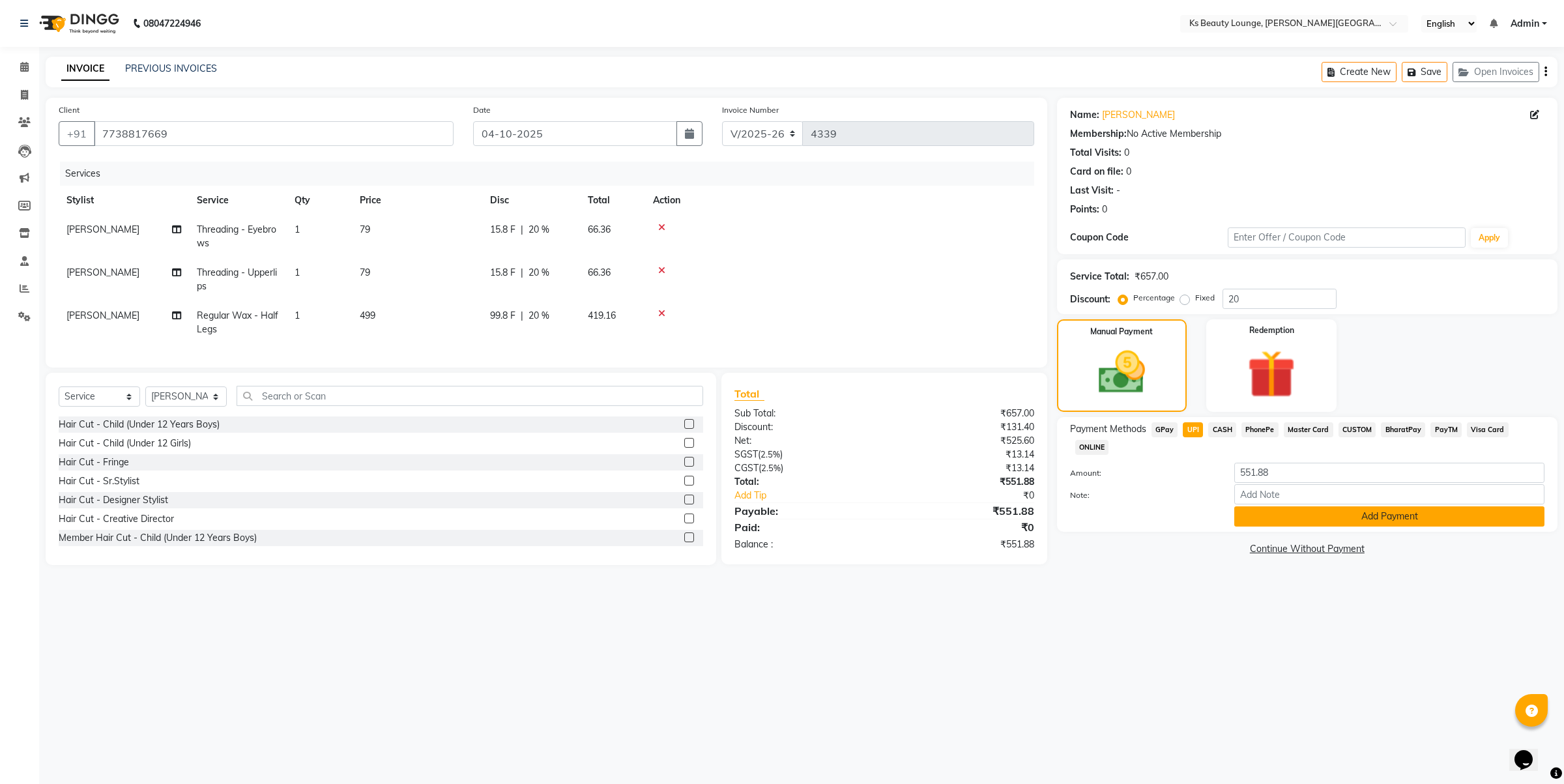
click at [1418, 506] on button "Add Payment" at bounding box center [1389, 516] width 310 height 20
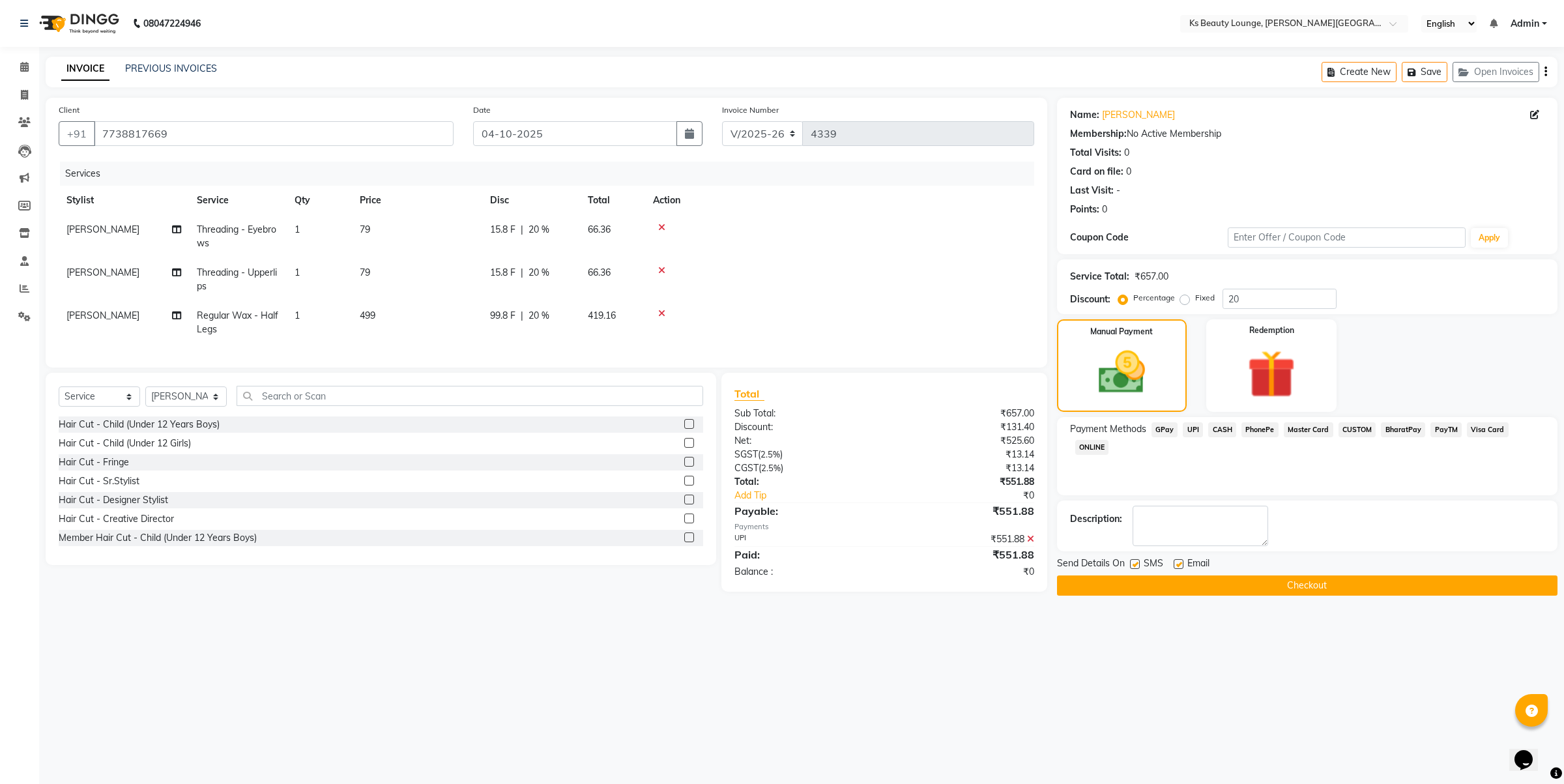
click at [1205, 585] on button "Checkout" at bounding box center [1308, 586] width 500 height 20
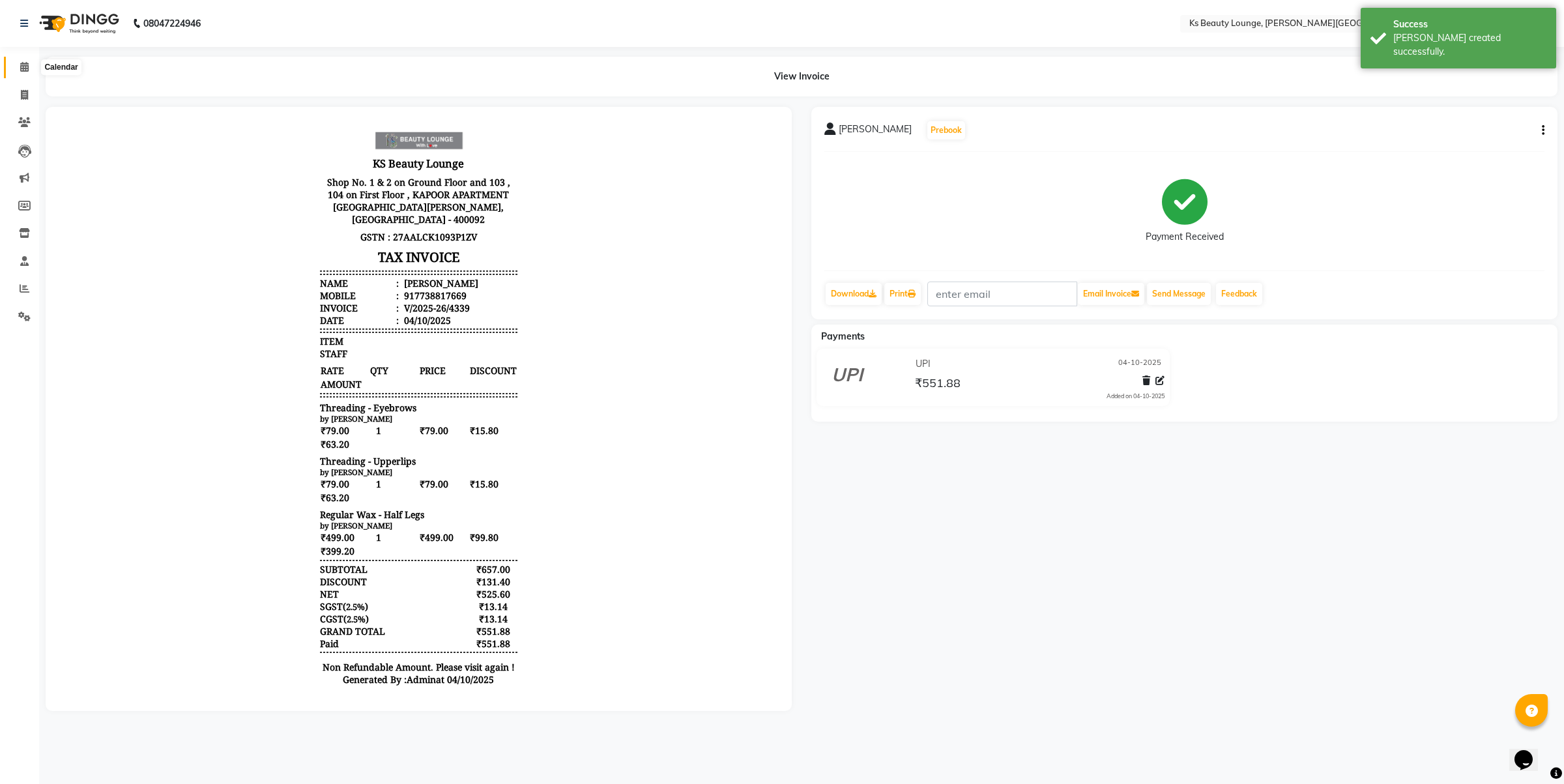
click at [22, 65] on icon at bounding box center [24, 66] width 9 height 10
